Goal: Information Seeking & Learning: Learn about a topic

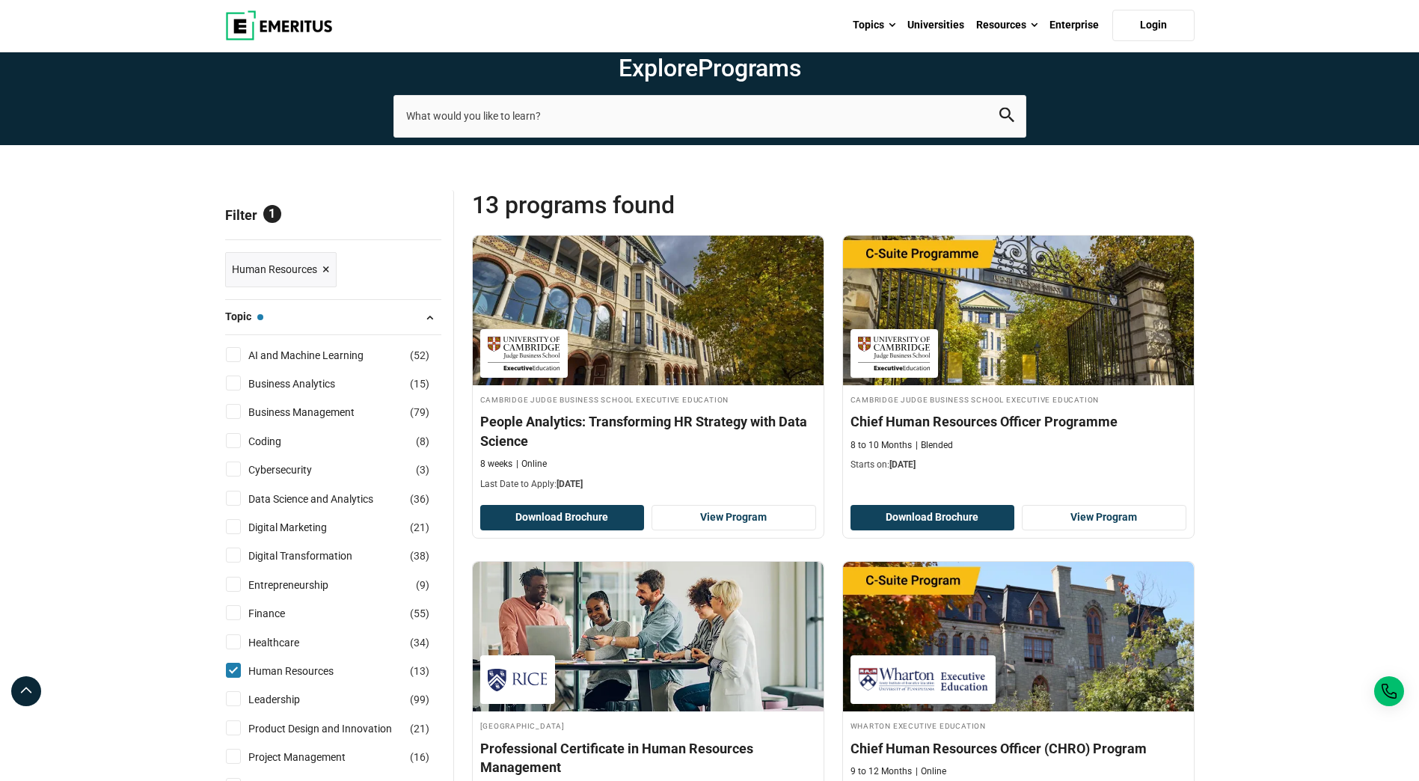
scroll to position [75, 0]
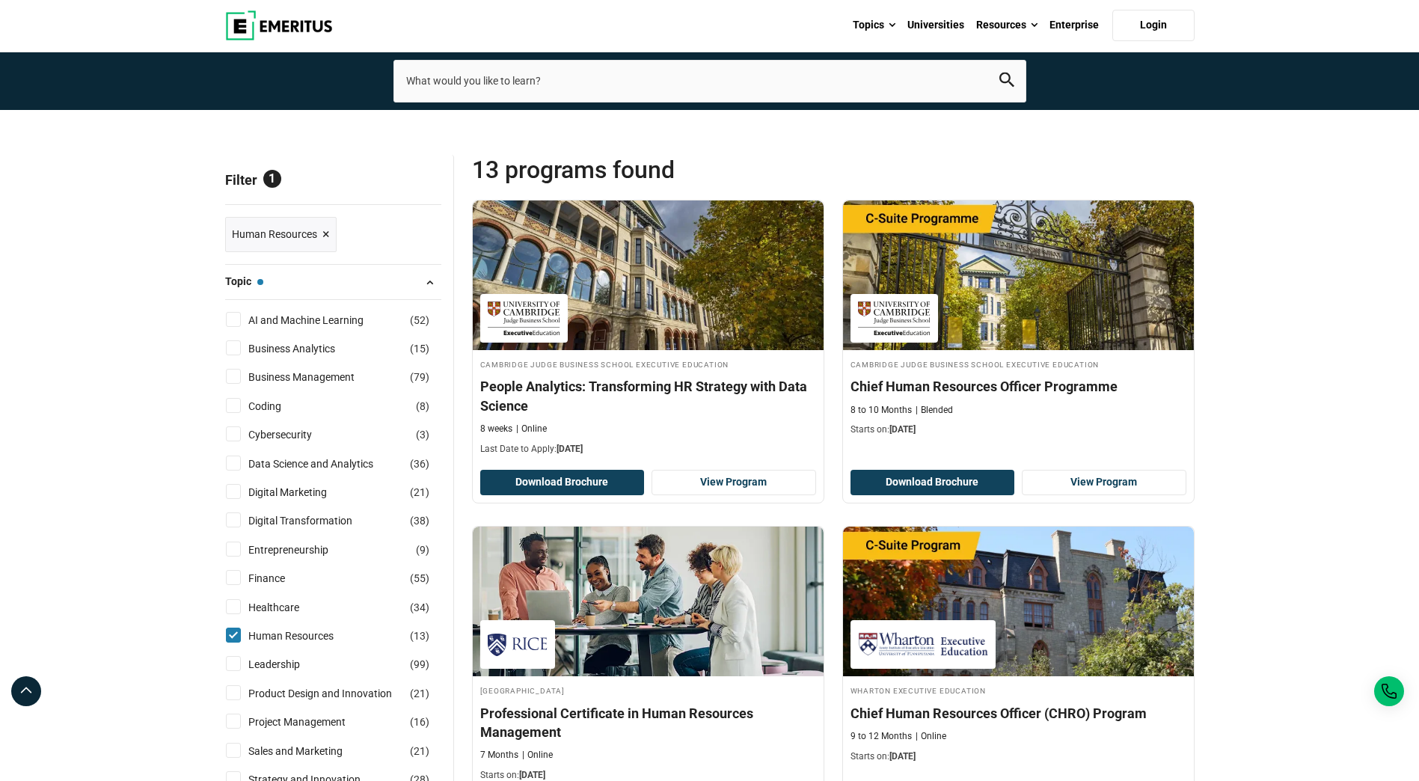
click at [230, 636] on input "Human Resources ( 13 )" at bounding box center [233, 635] width 15 height 15
checkbox input "false"
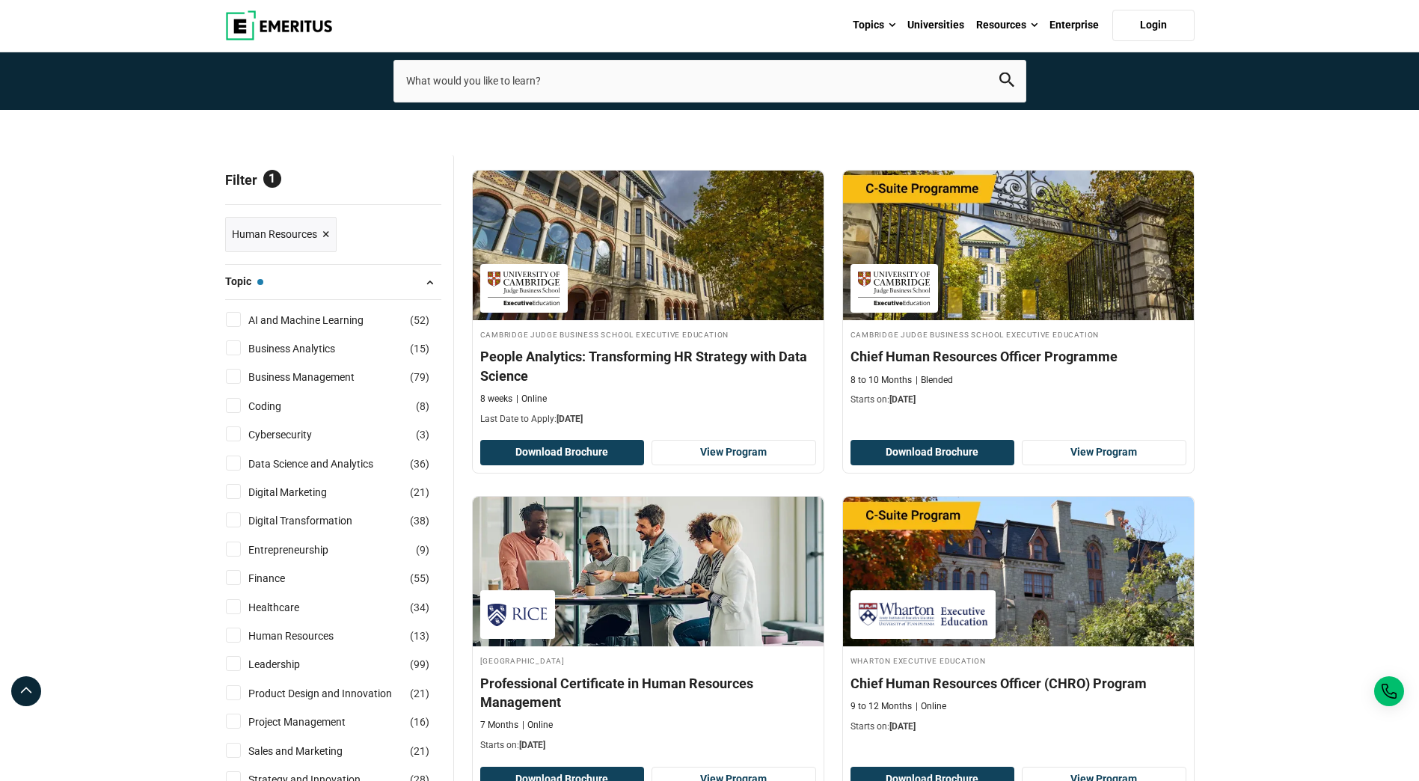
click at [231, 551] on input "Entrepreneurship ( 9 )" at bounding box center [233, 549] width 15 height 15
checkbox input "true"
click at [236, 662] on input "Leadership ( 99 )" at bounding box center [233, 663] width 15 height 15
checkbox input "true"
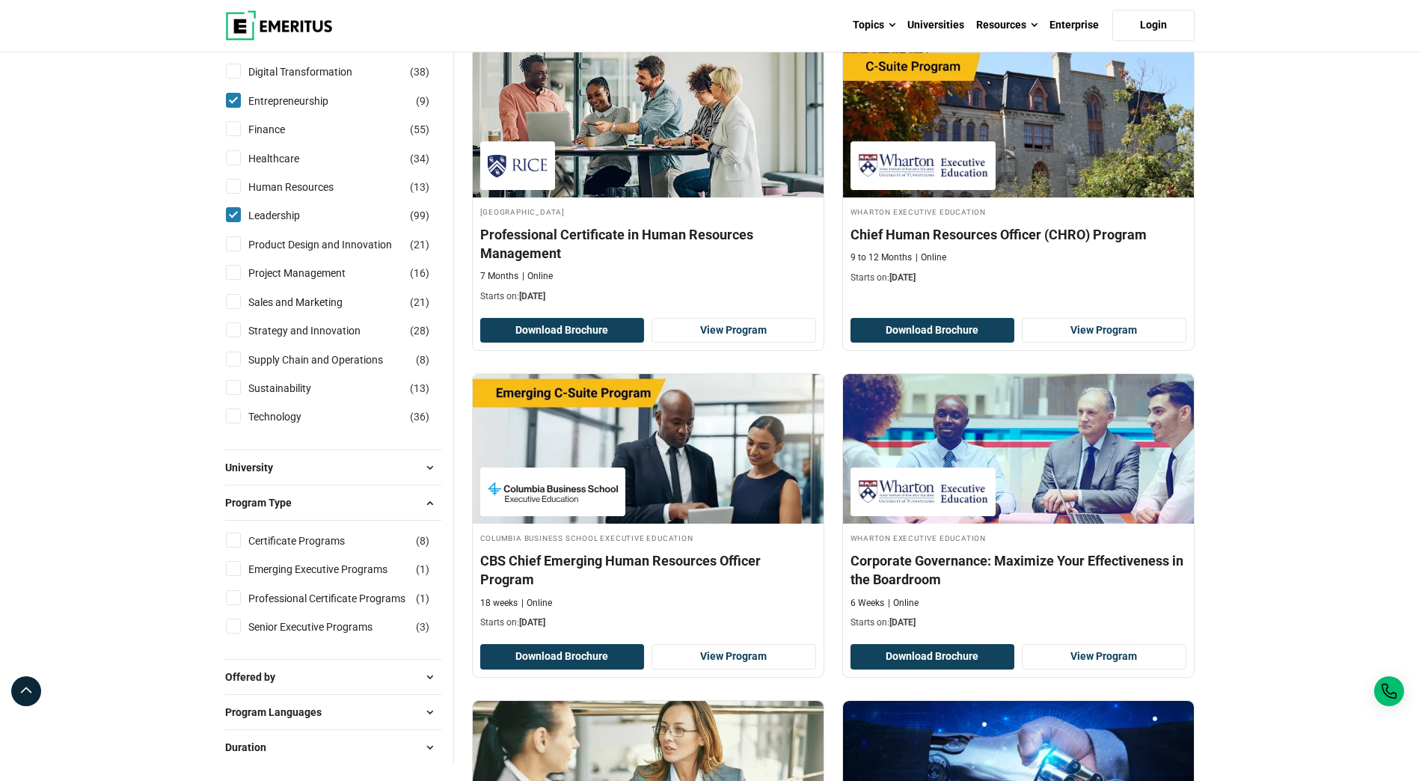
scroll to position [973, 0]
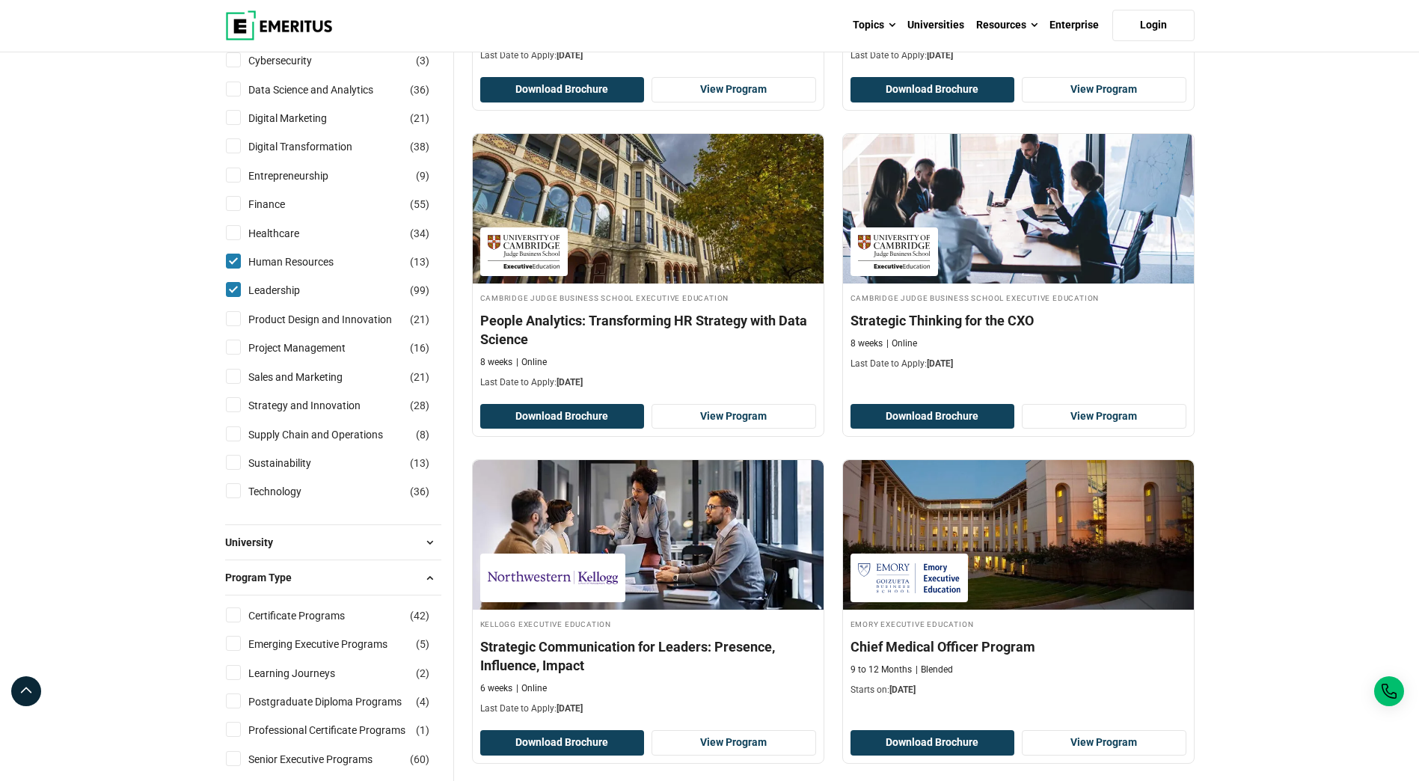
scroll to position [823, 0]
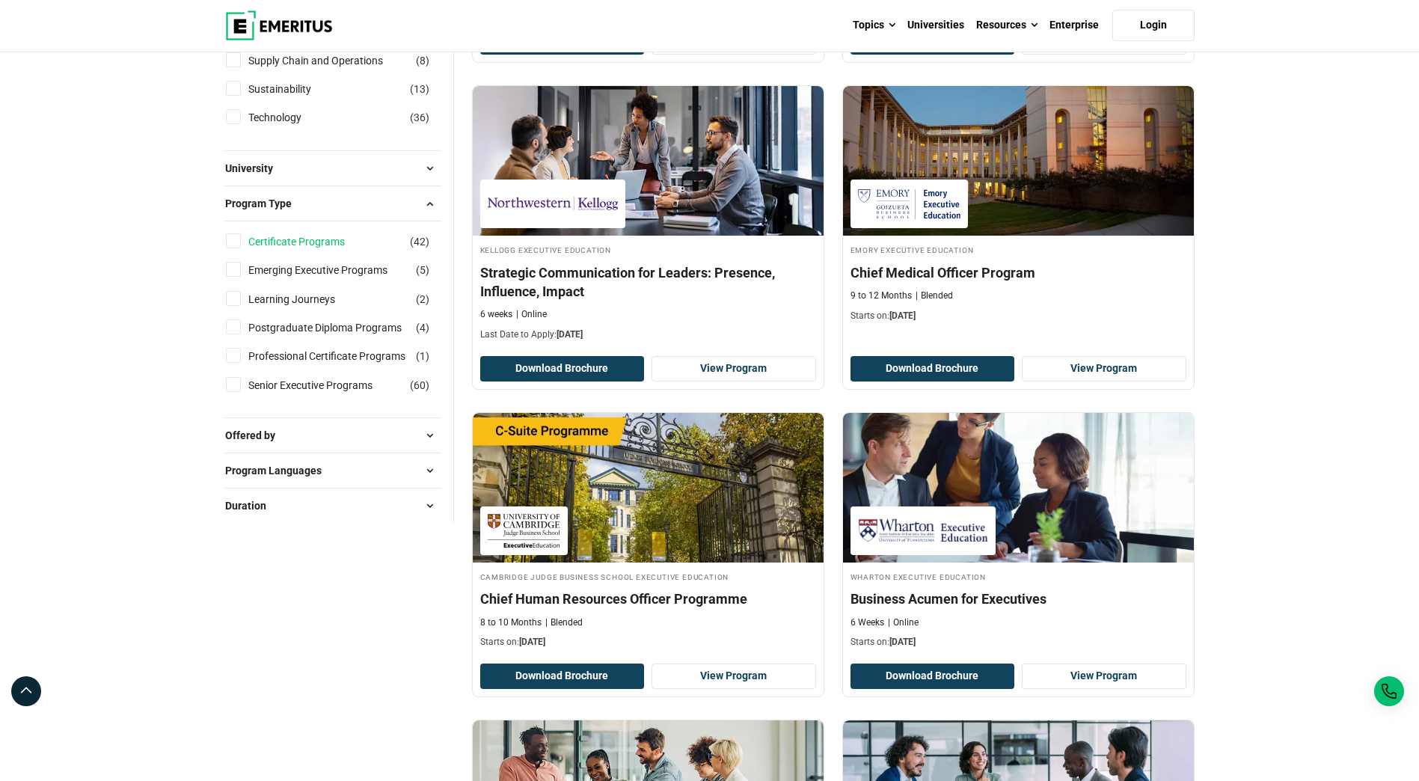
click at [303, 245] on link "Certificate Programs" at bounding box center [311, 241] width 126 height 16
checkbox input "true"
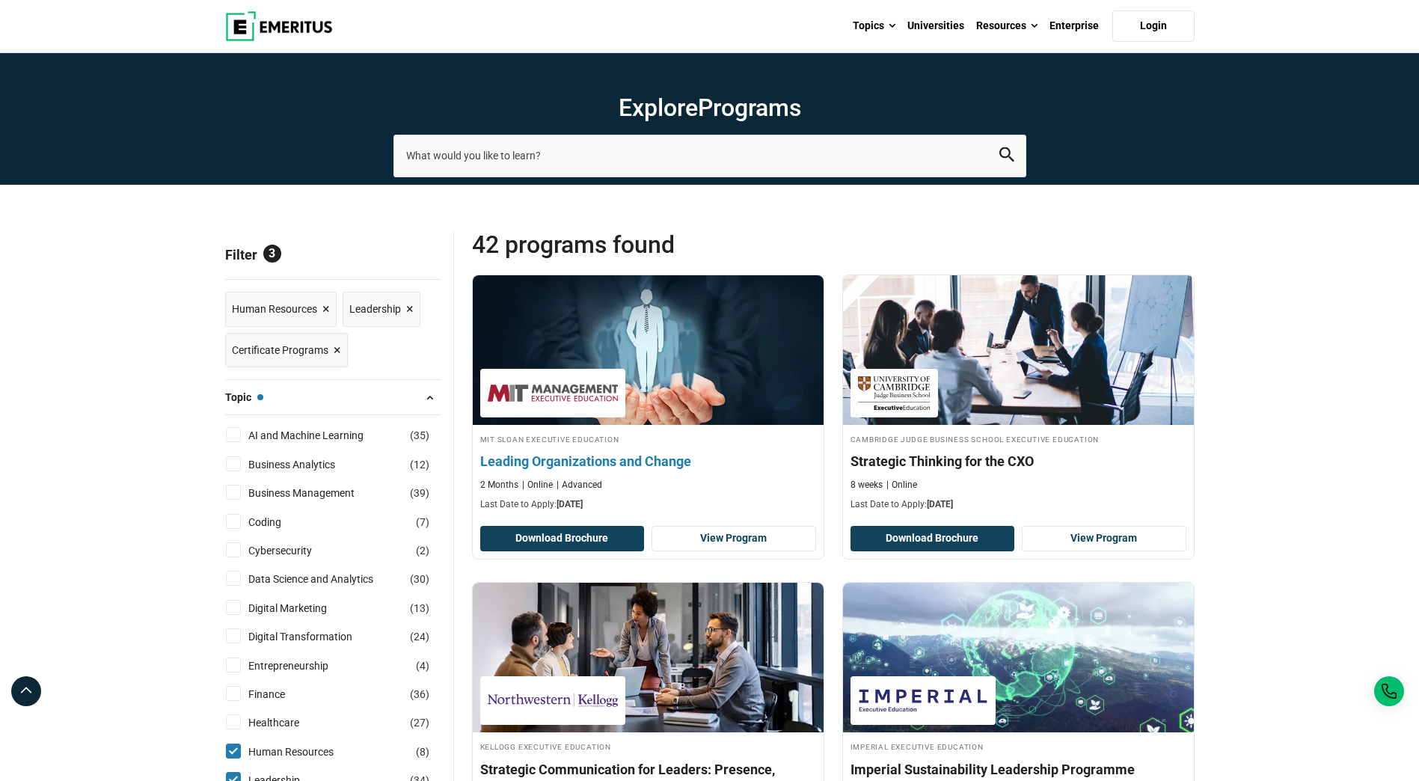
scroll to position [374, 0]
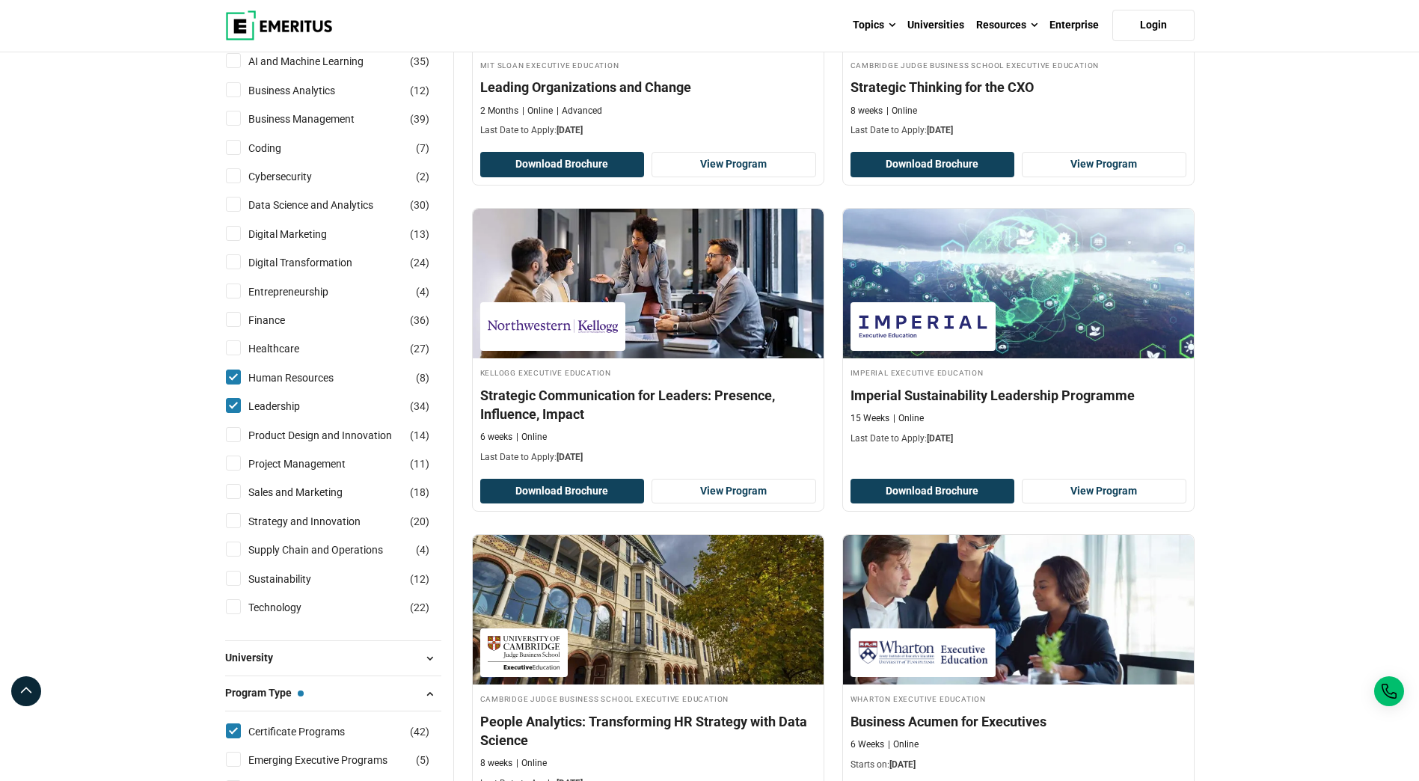
click at [231, 376] on input "Human Resources ( 8 )" at bounding box center [233, 377] width 15 height 15
checkbox input "false"
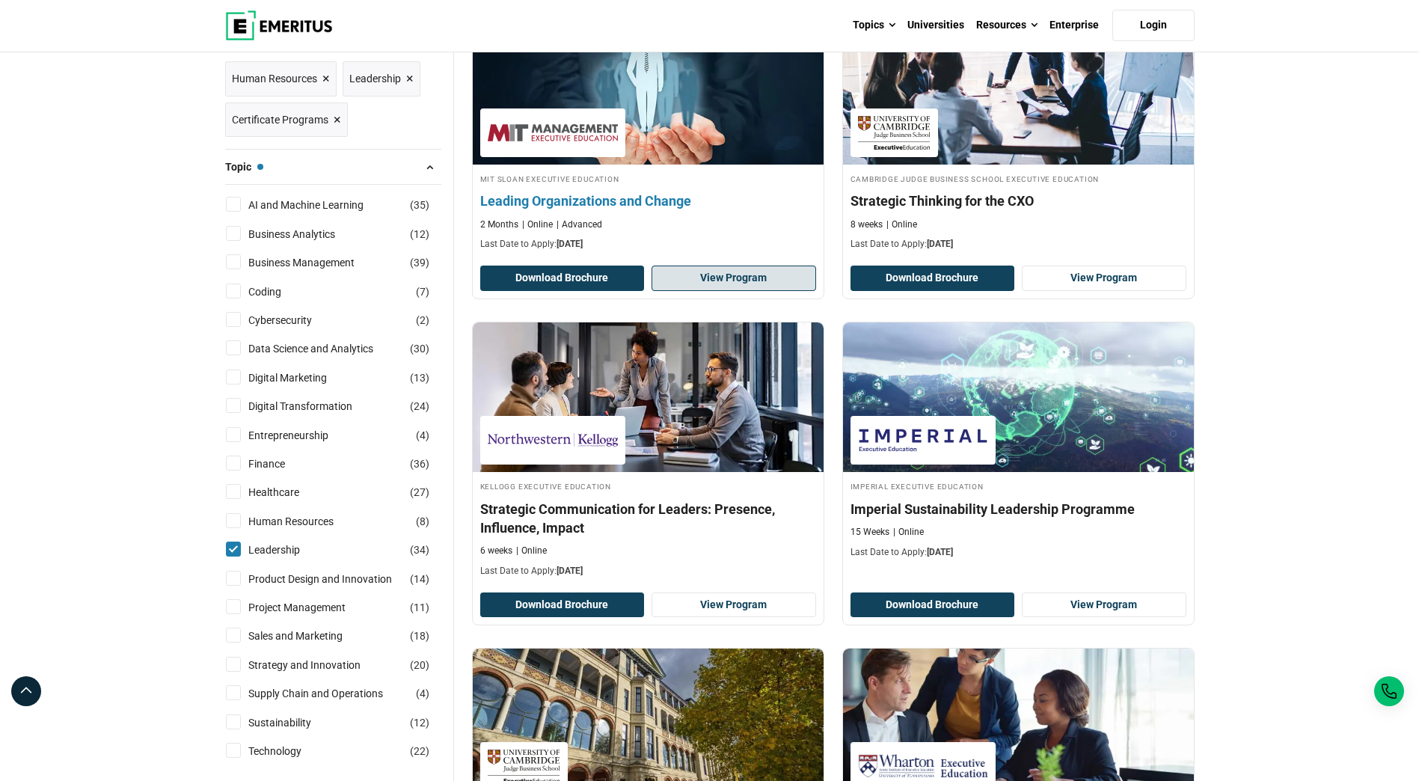
scroll to position [224, 0]
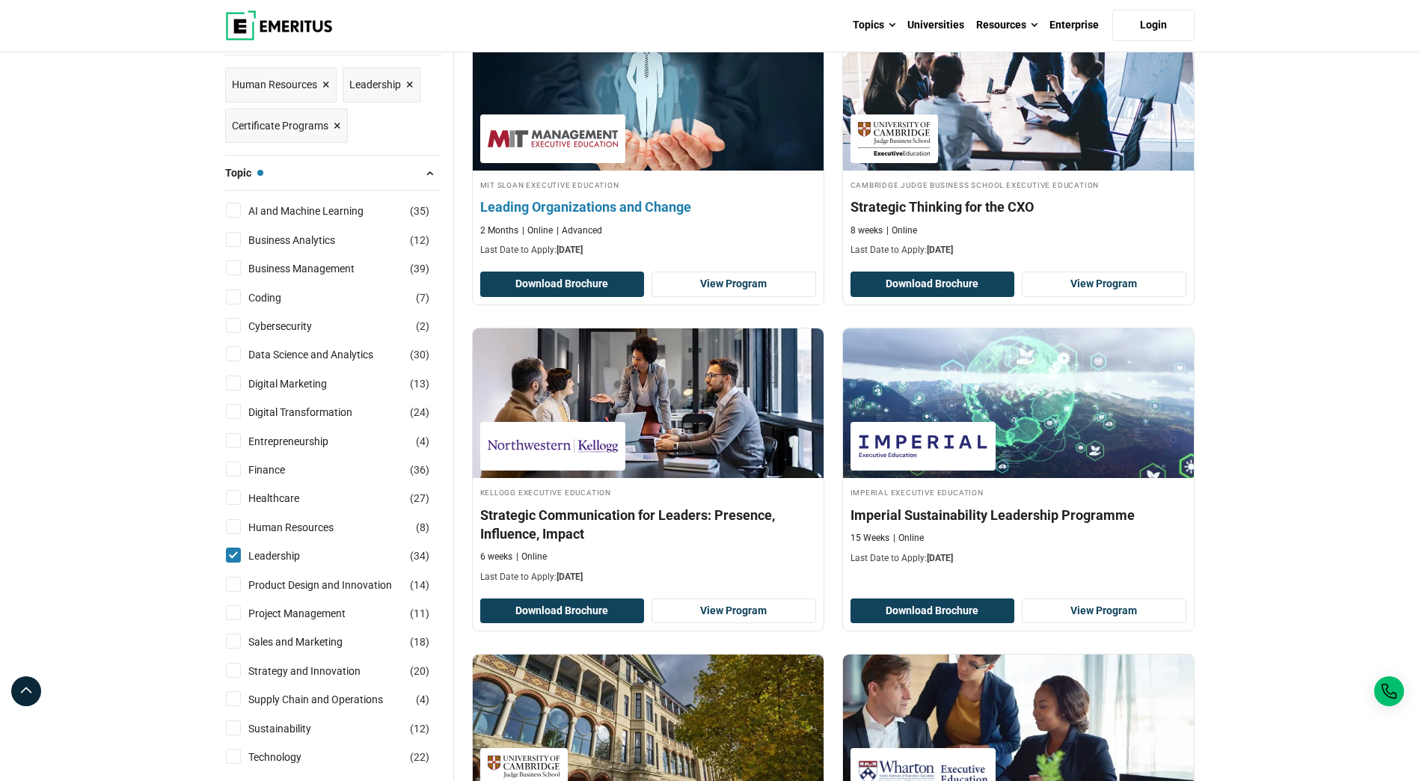
click at [626, 209] on h4 "Leading Organizations and Change" at bounding box center [648, 207] width 336 height 19
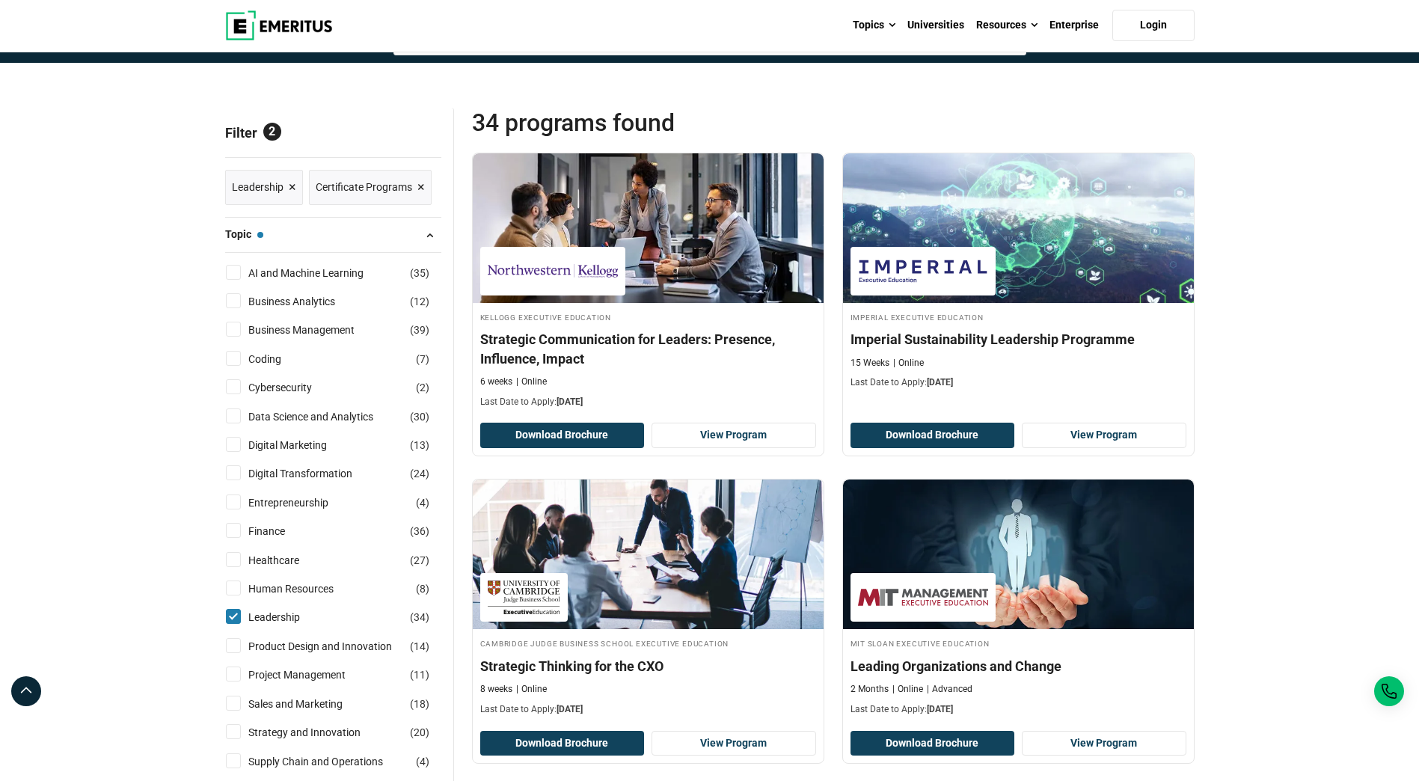
scroll to position [224, 0]
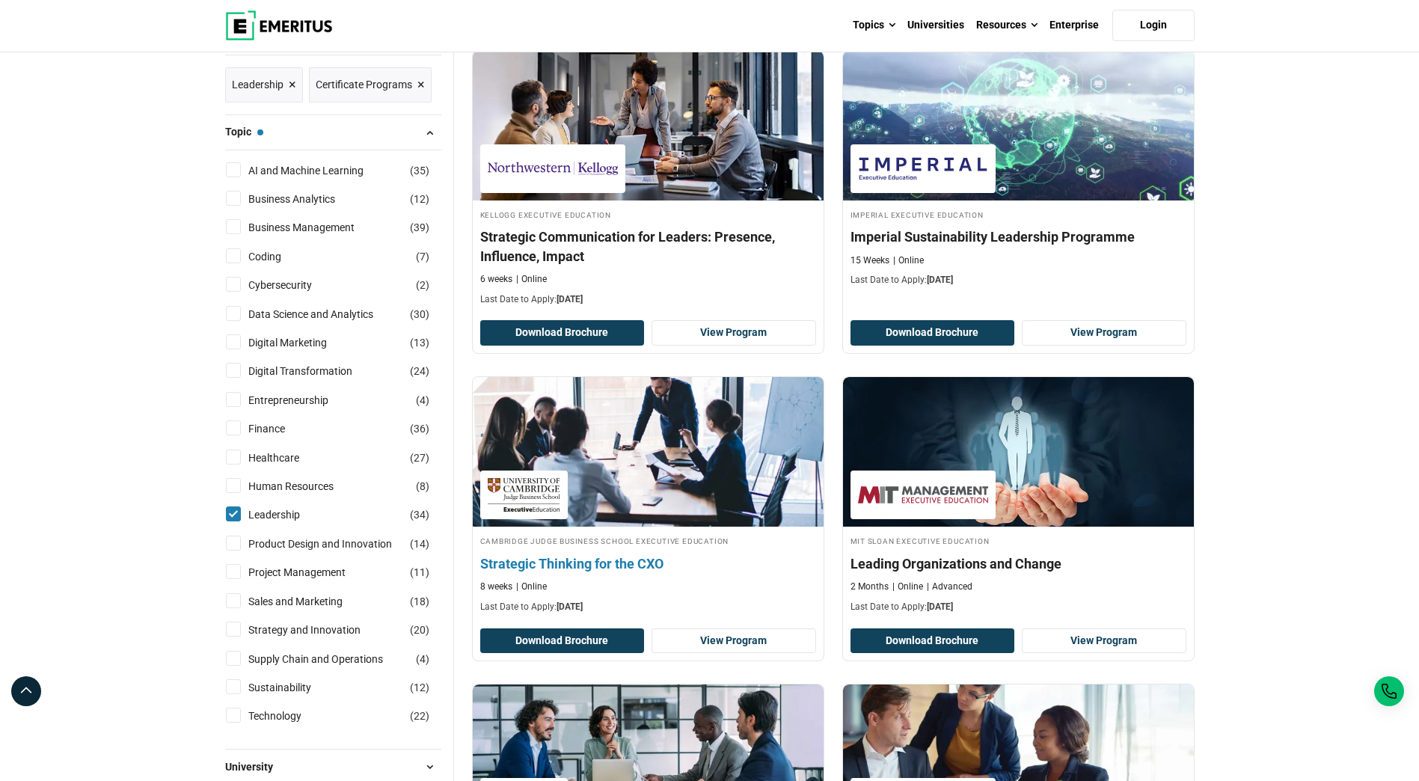
click at [625, 564] on h4 "Strategic Thinking for the CXO" at bounding box center [648, 563] width 336 height 19
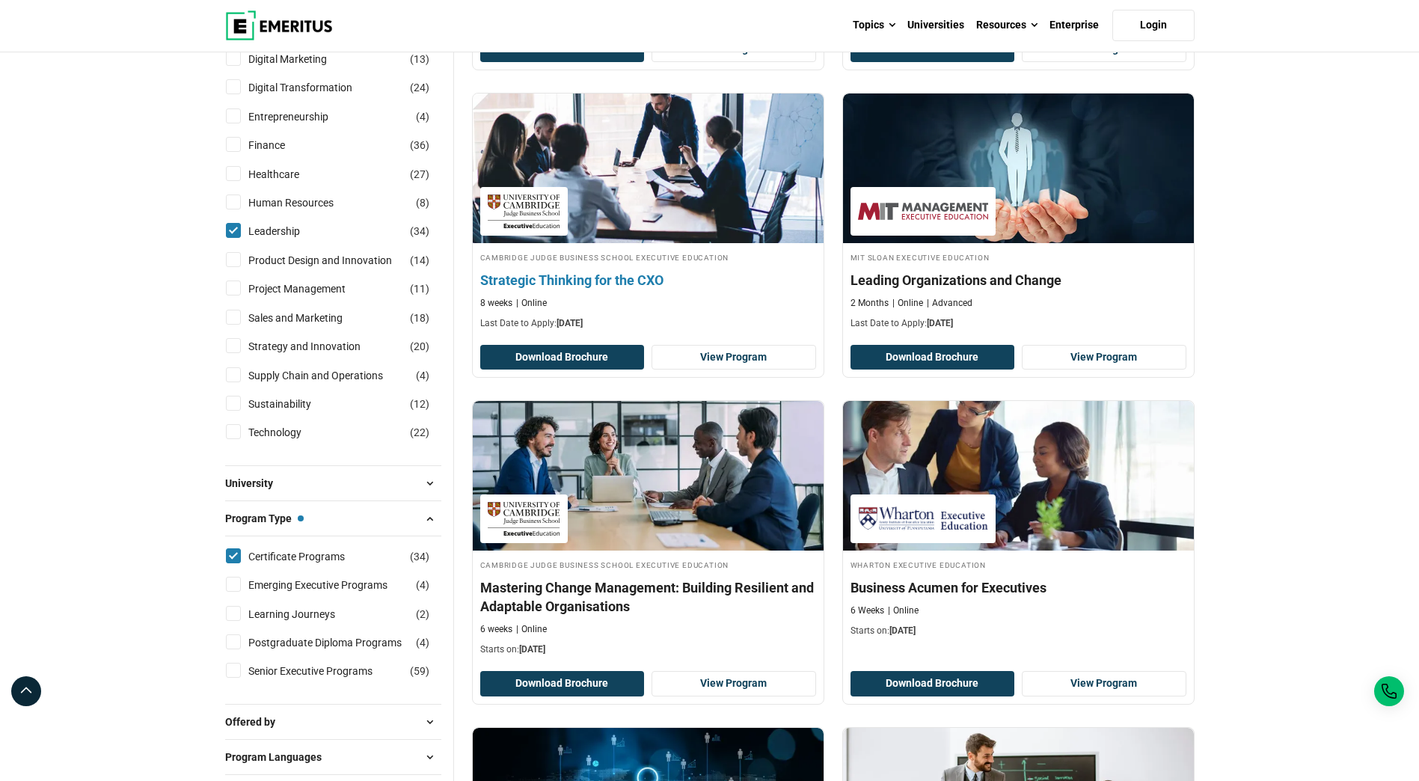
scroll to position [524, 0]
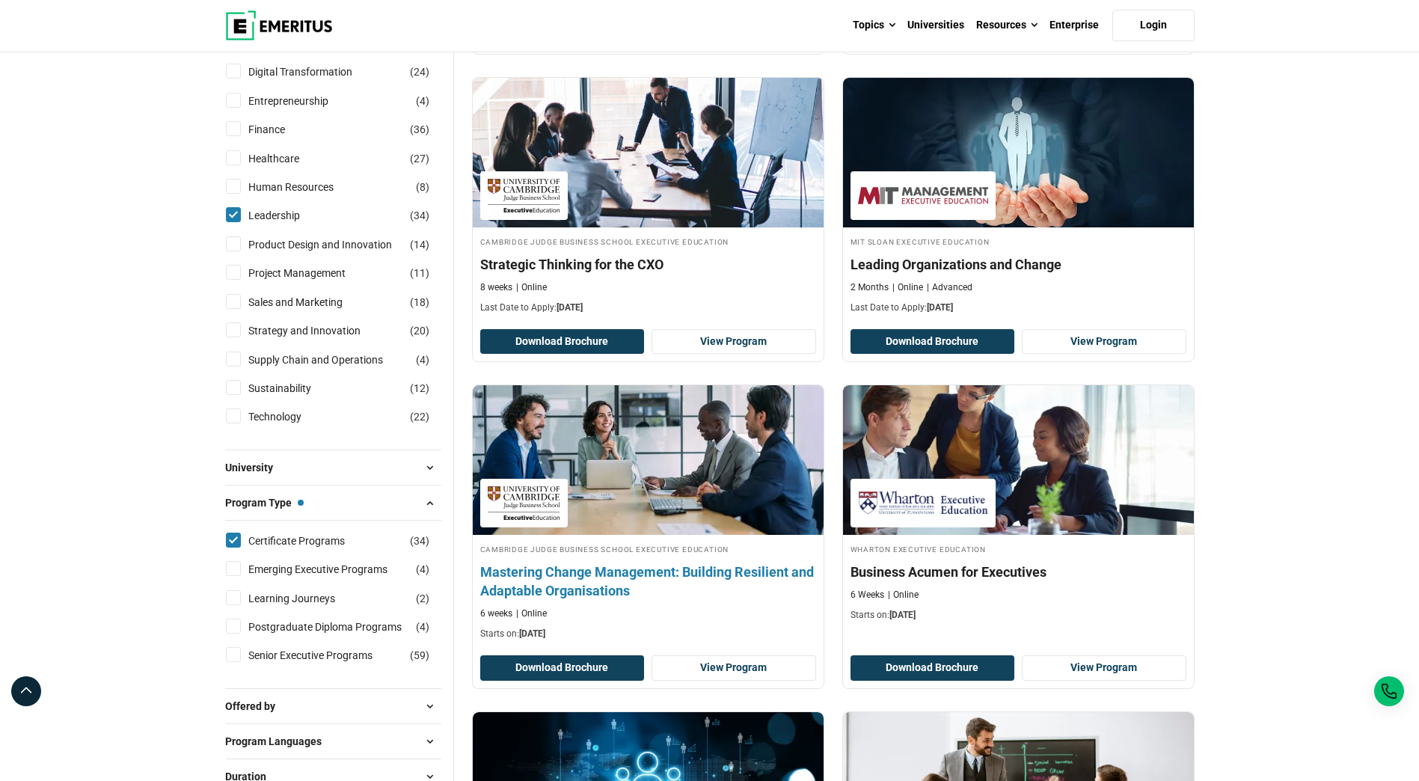
click at [600, 581] on h4 "Mastering Change Management: Building Resilient and Adaptable Organisations" at bounding box center [648, 581] width 336 height 37
